Goal: Transaction & Acquisition: Purchase product/service

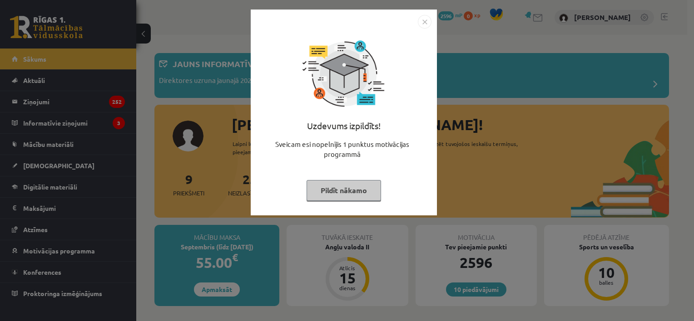
click at [340, 186] on button "Pildīt nākamo" at bounding box center [343, 190] width 74 height 21
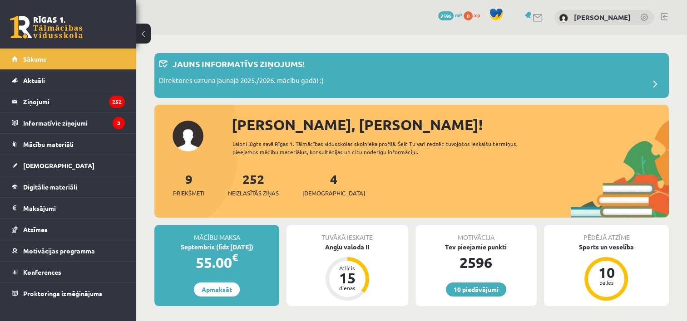
scroll to position [63, 0]
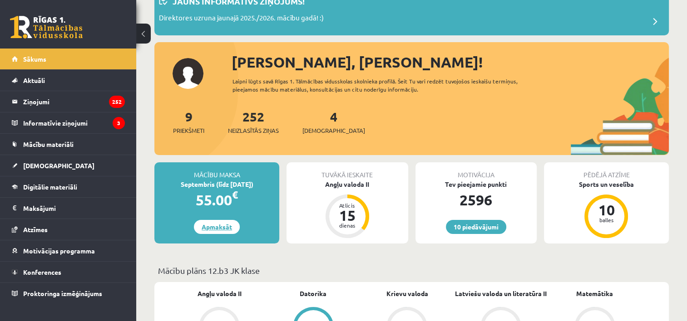
click at [222, 227] on link "Apmaksāt" at bounding box center [217, 227] width 46 height 14
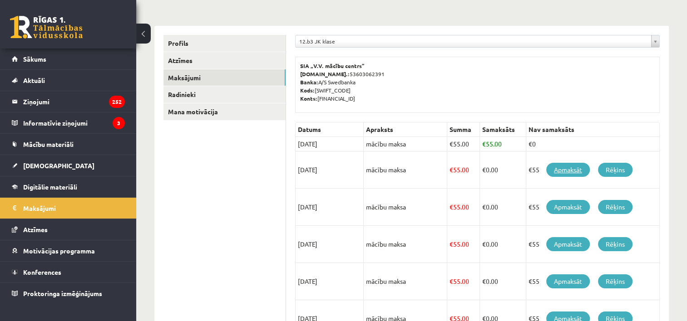
scroll to position [94, 0]
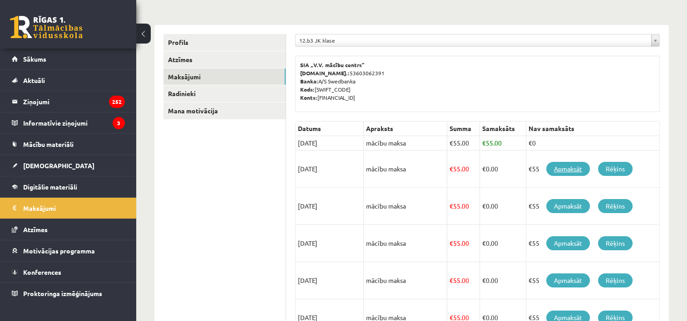
click at [567, 171] on link "Apmaksāt" at bounding box center [568, 169] width 44 height 14
